Goal: Information Seeking & Learning: Learn about a topic

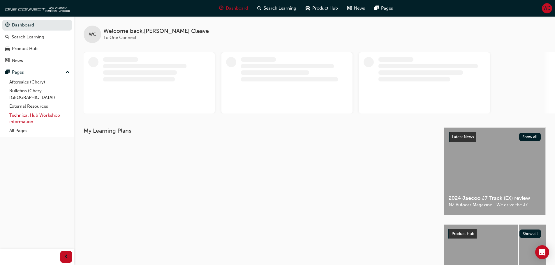
click at [22, 111] on link "Technical Hub Workshop information" at bounding box center [39, 118] width 65 height 15
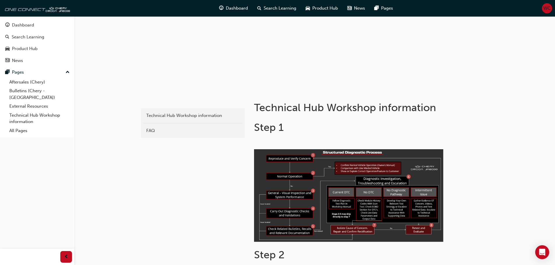
scroll to position [58, 0]
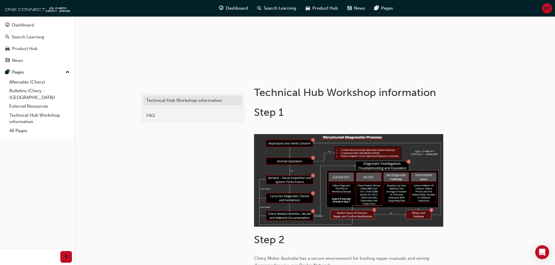
click at [164, 101] on div "Technical Hub Workshop information" at bounding box center [192, 100] width 93 height 7
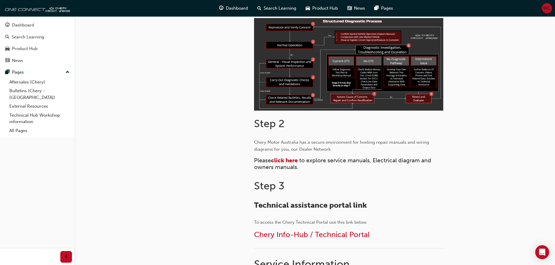
scroll to position [175, 0]
click at [286, 161] on span "click here" at bounding box center [284, 160] width 27 height 7
